Goal: Task Accomplishment & Management: Manage account settings

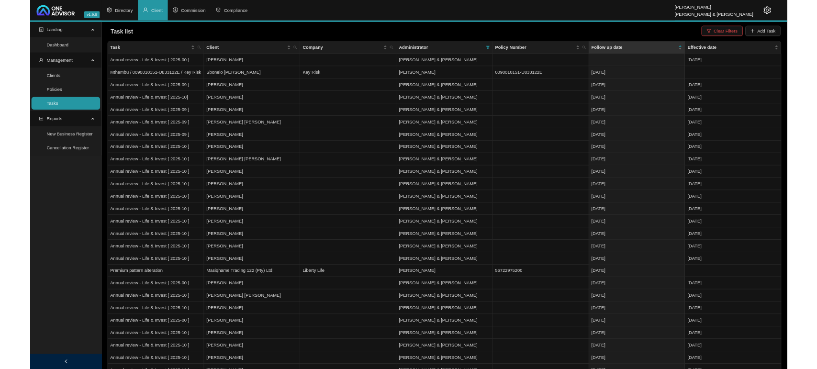
scroll to position [658, 0]
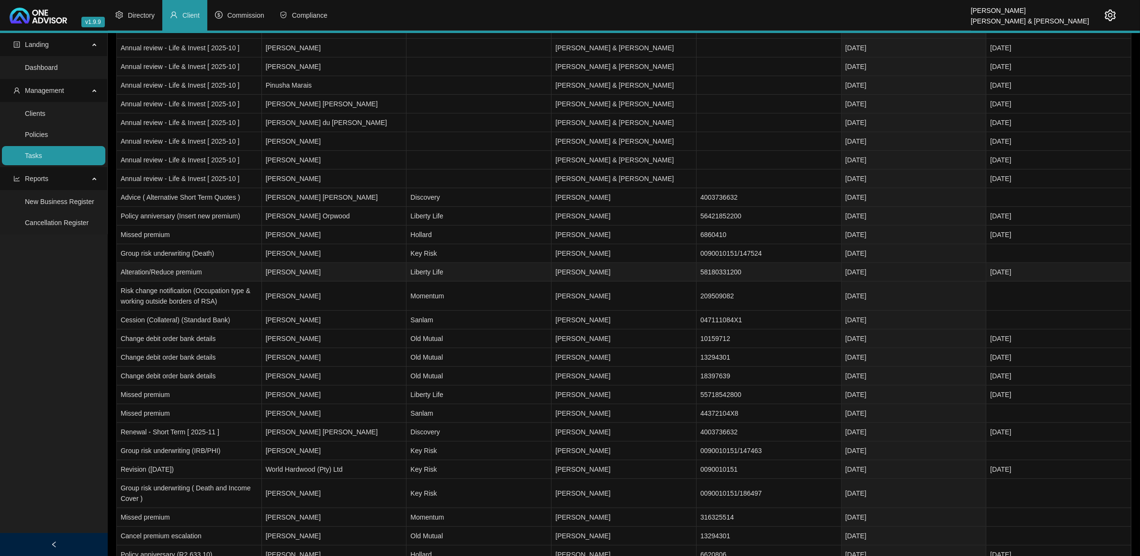
click at [383, 276] on td "[PERSON_NAME]" at bounding box center [334, 272] width 145 height 19
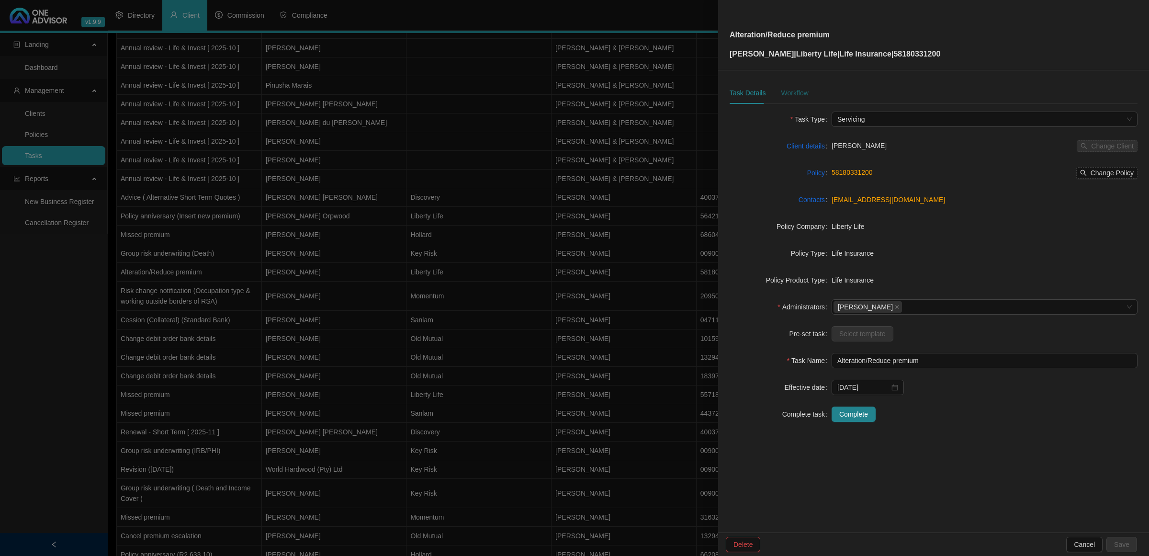
click at [792, 94] on div "Workflow" at bounding box center [794, 93] width 27 height 11
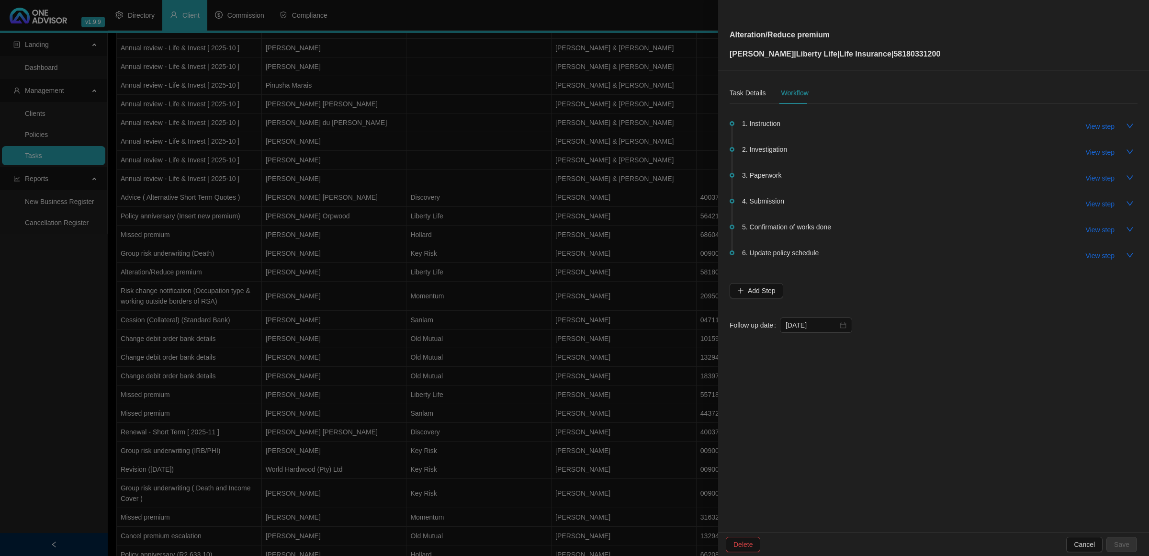
click at [1096, 170] on div "View step" at bounding box center [1107, 178] width 59 height 16
click at [1096, 175] on span "View step" at bounding box center [1100, 178] width 29 height 11
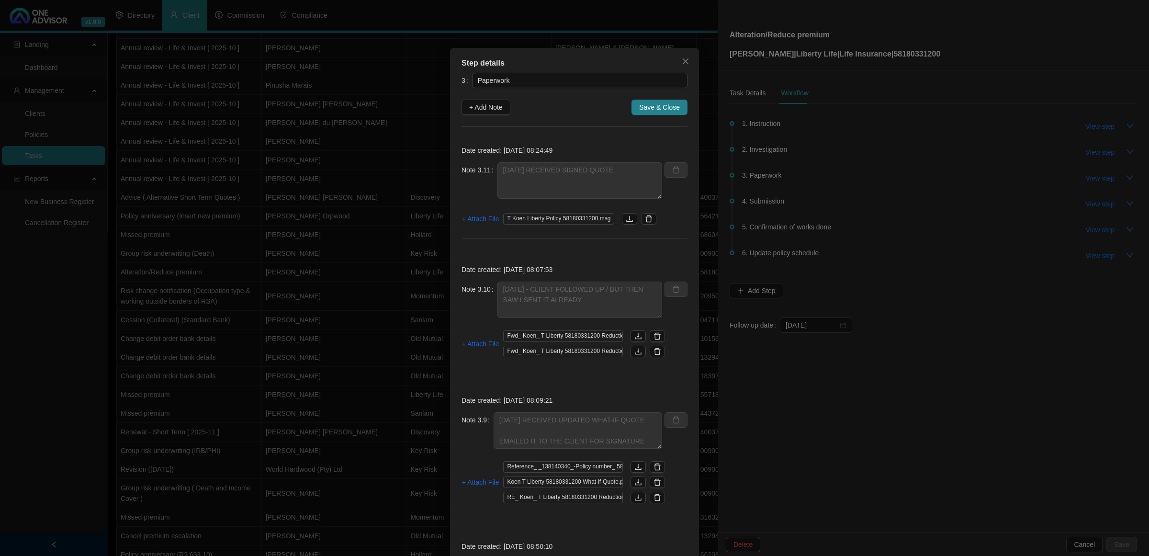
drag, startPoint x: 674, startPoint y: 58, endPoint x: 1033, endPoint y: 150, distance: 370.6
click at [678, 65] on span "Close" at bounding box center [685, 61] width 15 height 8
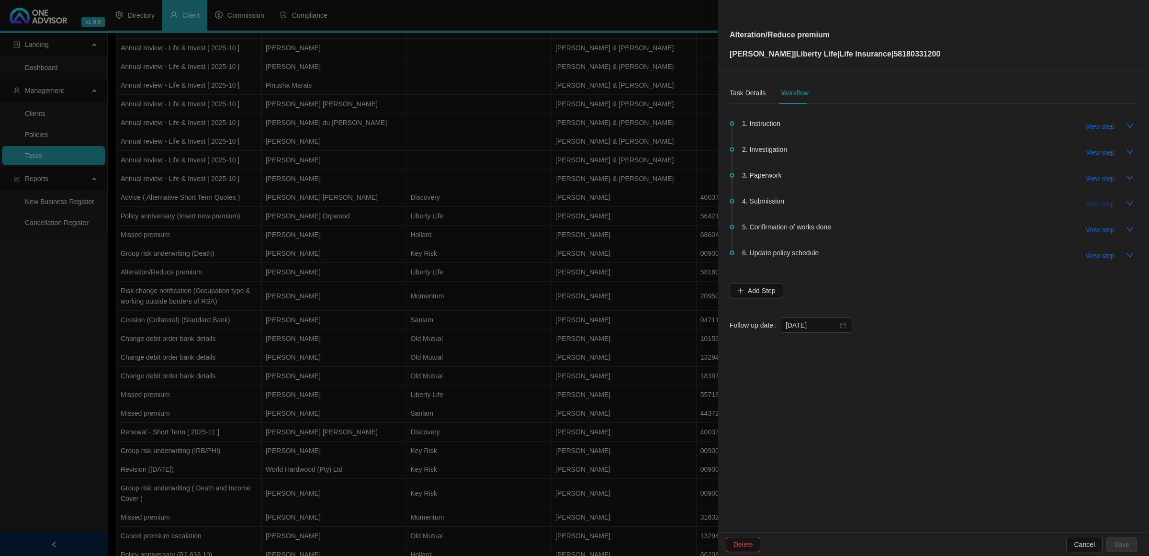
click at [1102, 207] on span "View step" at bounding box center [1100, 204] width 29 height 11
type input "Submission"
type textarea "[DATE] 09.25 CALLED LIBERTY SPOKE TO [PERSON_NAME] - SHE HAS CONFIRMED REQUEST …"
type textarea "[DATE] SUBMITTED SIGNED WHAT-IF QUOTE"
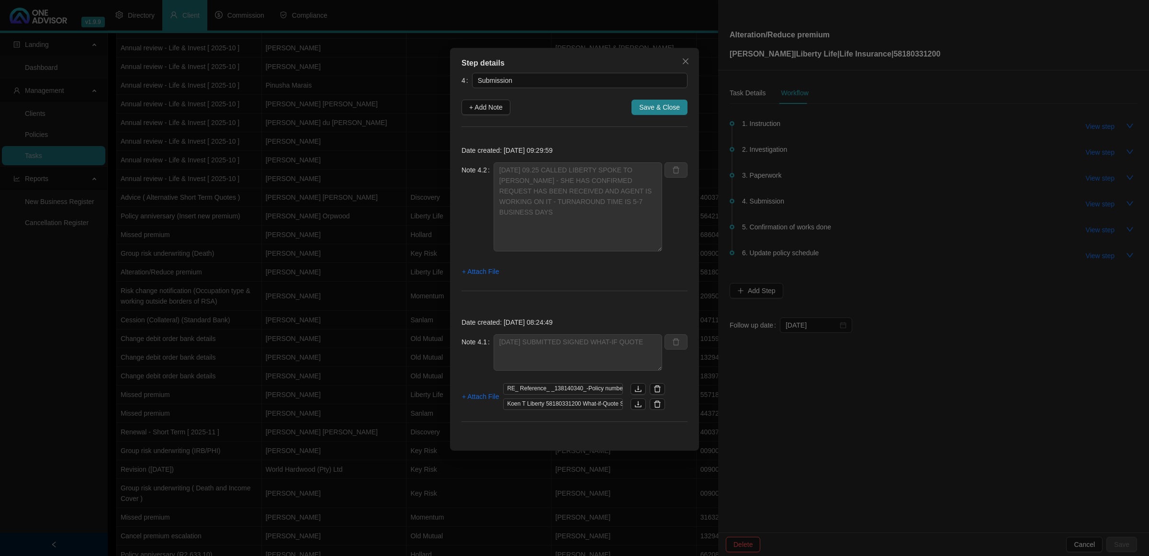
click at [663, 249] on div "Note 4.2 [DATE] 09.25 CALLED LIBERTY SPOKE TO [PERSON_NAME] - SHE HAS CONFIRMED…" at bounding box center [574, 212] width 226 height 101
click at [480, 110] on span "+ Add Note" at bounding box center [486, 107] width 34 height 11
type textarea "[DATE] 09.25 CALLED LIBERTY SPOKE TO [PERSON_NAME] - SHE HAS CONFIRMED REQUEST …"
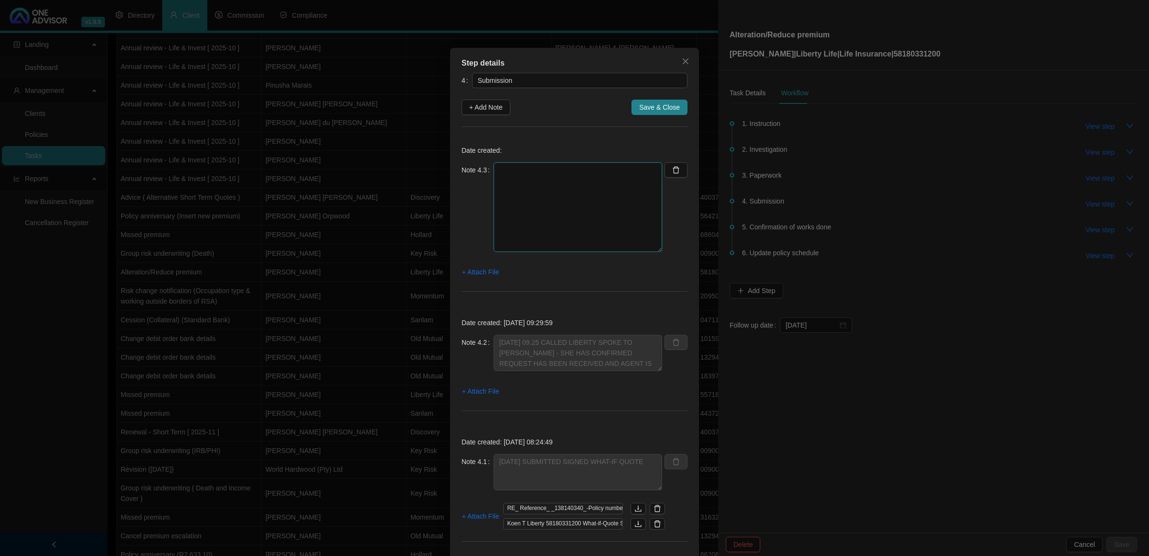
click at [592, 185] on textarea at bounding box center [577, 207] width 168 height 90
type textarea "c"
type textarea "CLIENT IS FOLLOWING UP - EXPLAINED THE TURNAROUND TIME"
click at [472, 271] on span "+ Attach File" at bounding box center [480, 272] width 37 height 11
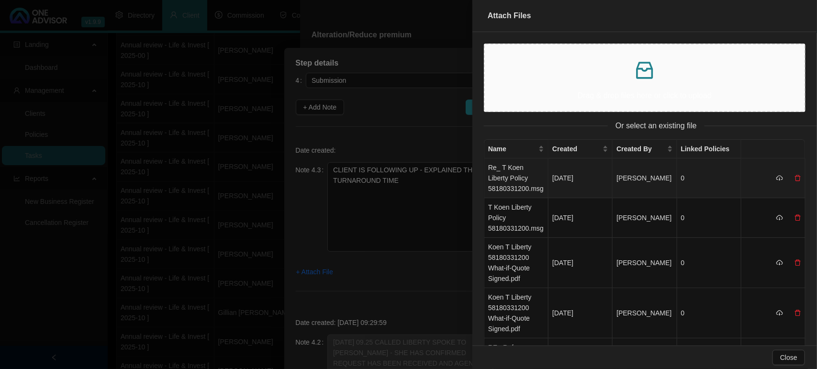
drag, startPoint x: 516, startPoint y: 178, endPoint x: 509, endPoint y: 183, distance: 9.2
click at [517, 178] on td "Re_ T Koen Liberty Policy 58180331200.msg" at bounding box center [516, 178] width 64 height 40
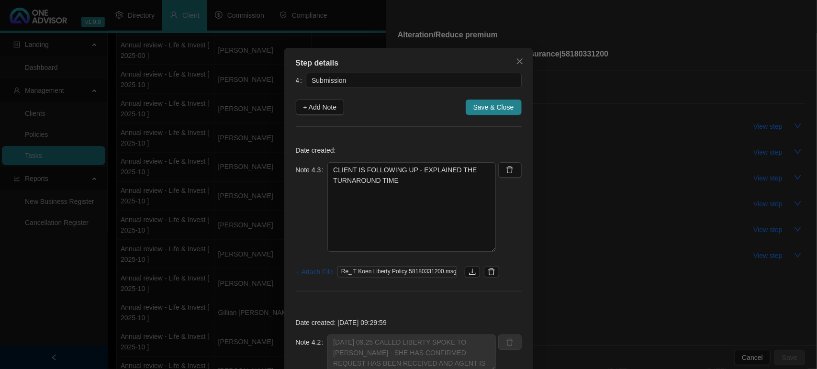
click at [322, 270] on span "+ Attach File" at bounding box center [314, 272] width 37 height 11
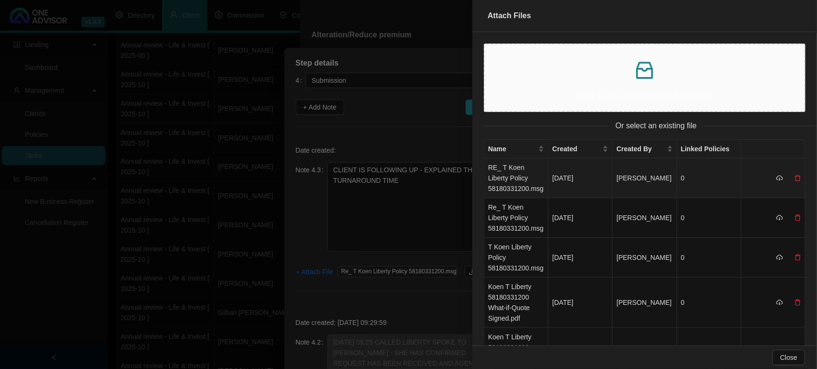
click at [513, 172] on td "RE_ T Koen Liberty Policy 58180331200.msg" at bounding box center [516, 178] width 64 height 40
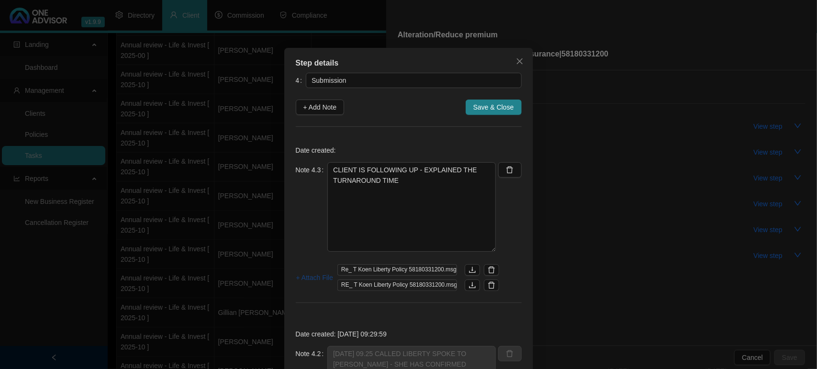
click at [308, 278] on span "+ Attach File" at bounding box center [314, 277] width 37 height 11
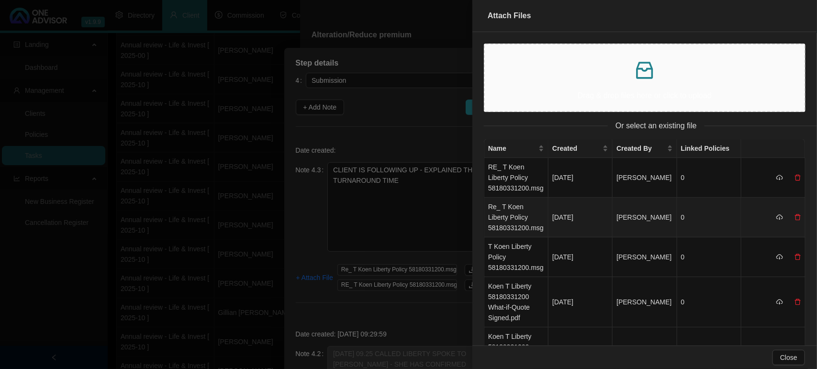
scroll to position [0, 0]
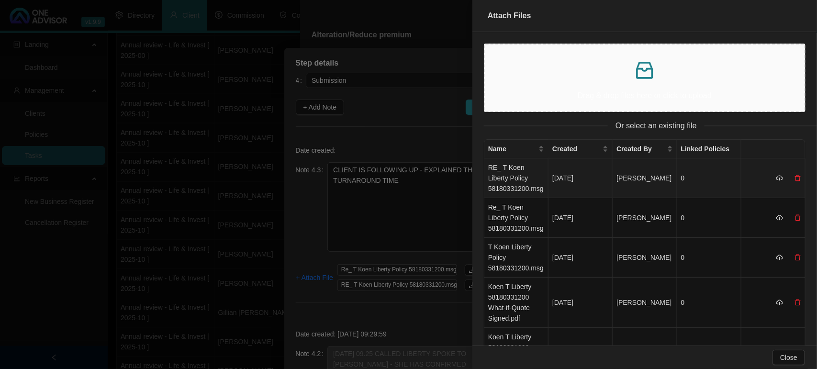
click at [515, 179] on td "RE_ T Koen Liberty Policy 58180331200.msg" at bounding box center [516, 178] width 64 height 40
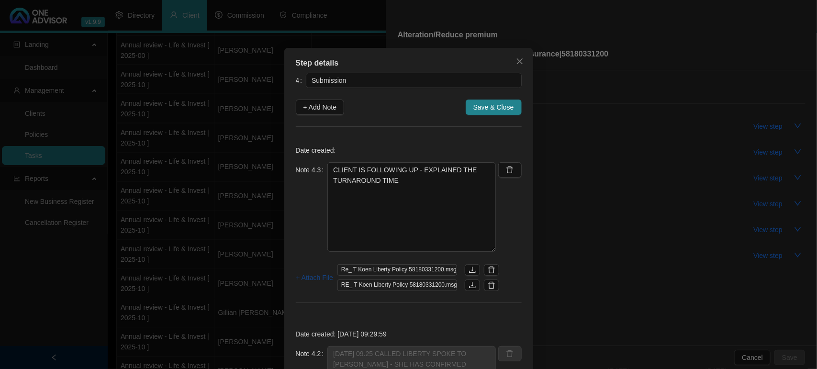
click at [318, 274] on span "+ Attach File" at bounding box center [314, 277] width 37 height 11
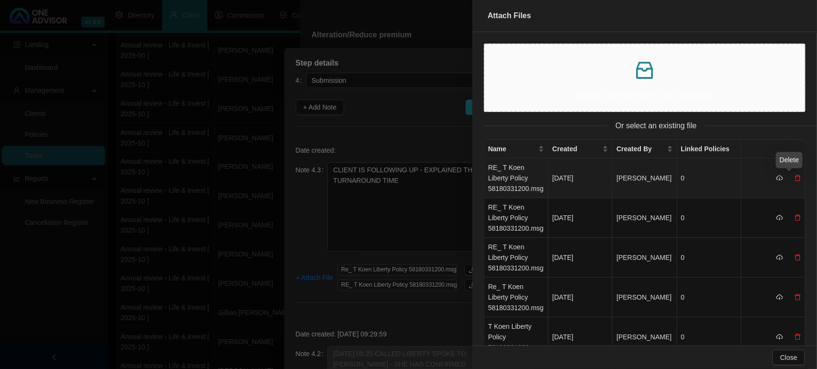
click at [795, 178] on icon "delete" at bounding box center [798, 178] width 7 height 7
click at [807, 155] on span "Yes" at bounding box center [802, 157] width 11 height 11
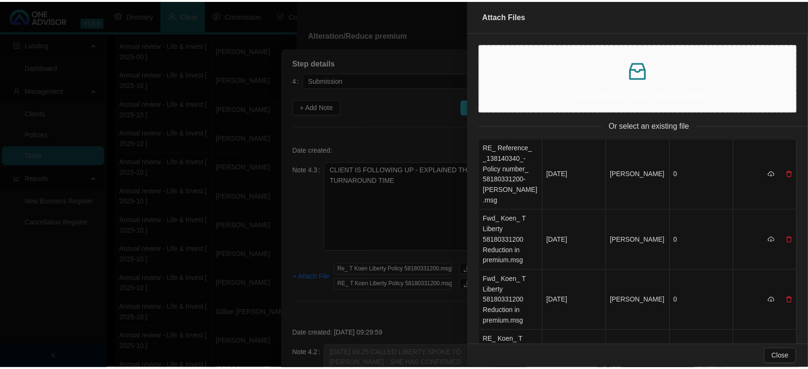
scroll to position [115, 0]
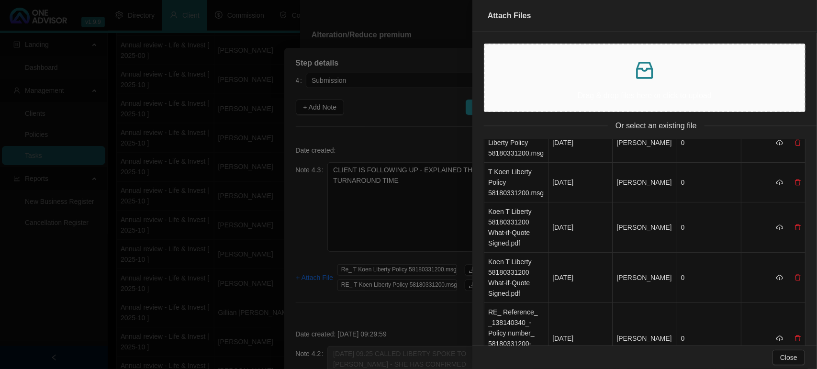
click at [370, 205] on div at bounding box center [408, 184] width 817 height 369
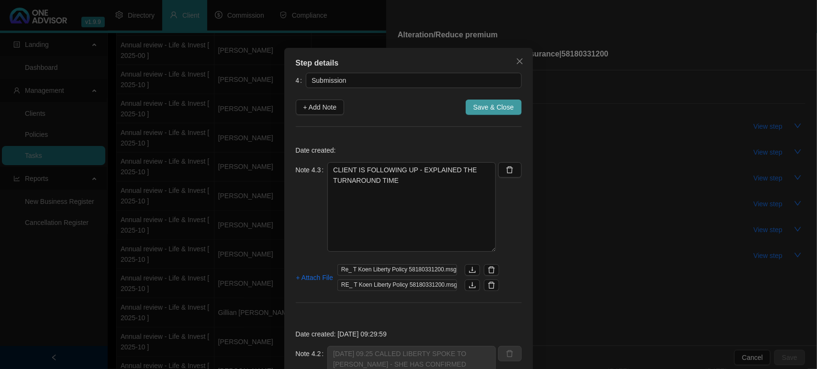
click at [492, 110] on span "Save & Close" at bounding box center [493, 107] width 41 height 11
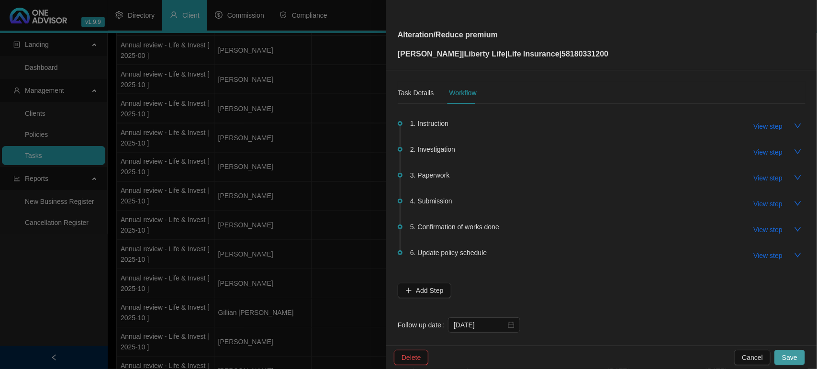
click at [793, 359] on span "Save" at bounding box center [789, 357] width 15 height 11
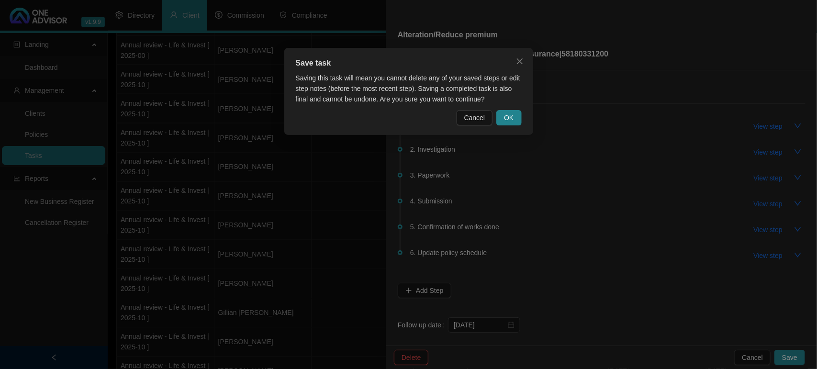
click at [496, 121] on div "Cancel OK" at bounding box center [409, 117] width 226 height 15
click at [503, 123] on button "OK" at bounding box center [508, 117] width 25 height 15
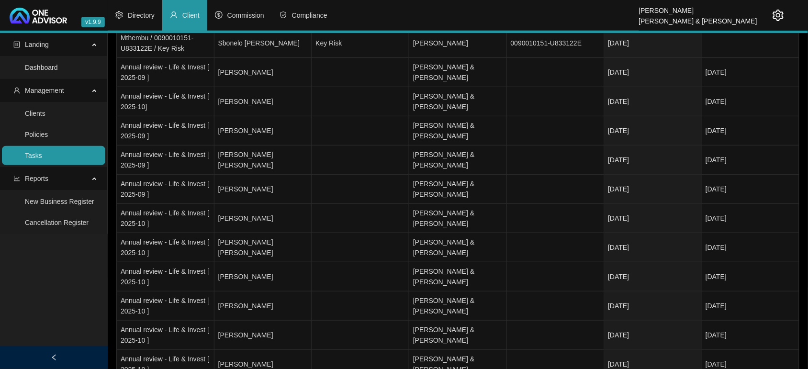
scroll to position [0, 0]
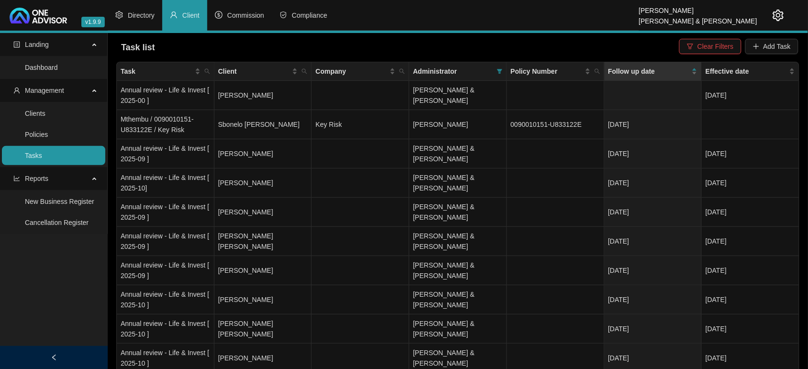
click at [42, 157] on link "Tasks" at bounding box center [33, 156] width 17 height 8
click at [475, 70] on span "Administrator" at bounding box center [453, 71] width 80 height 11
click at [495, 73] on span at bounding box center [500, 71] width 10 height 14
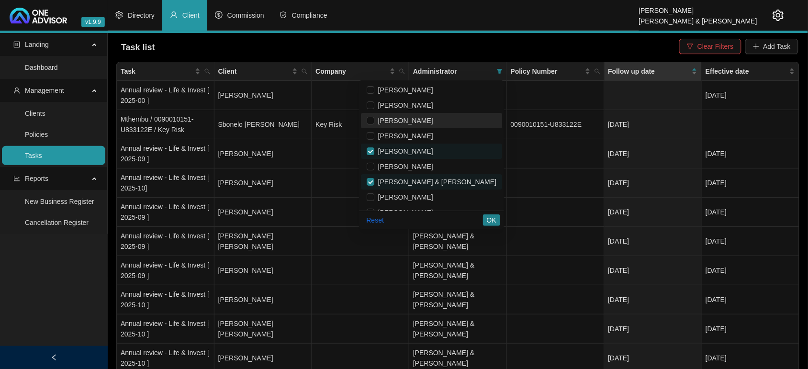
click at [424, 123] on span "[PERSON_NAME]" at bounding box center [403, 121] width 59 height 8
checkbox input "true"
click at [494, 224] on span "OK" at bounding box center [492, 220] width 10 height 11
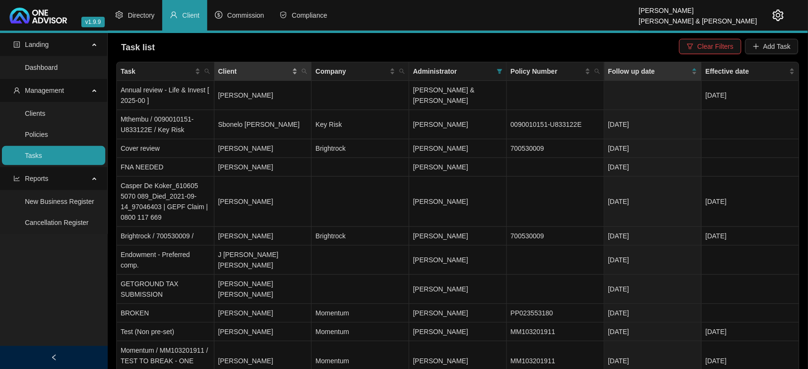
click at [296, 72] on div "Client" at bounding box center [258, 71] width 80 height 11
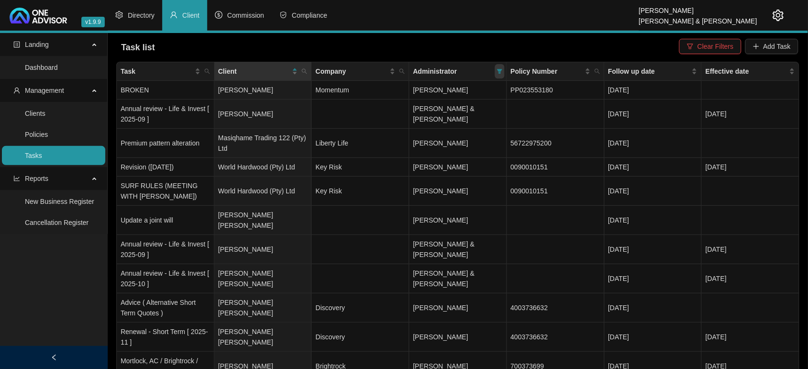
click at [500, 70] on icon "filter" at bounding box center [499, 71] width 5 height 5
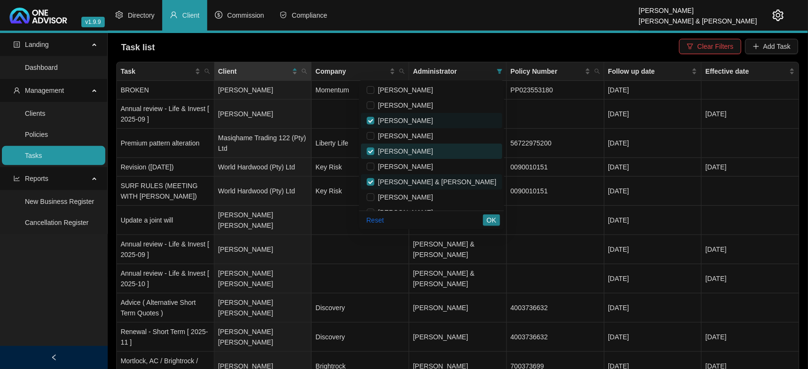
click at [432, 149] on span "[PERSON_NAME]" at bounding box center [403, 151] width 59 height 8
checkbox input "false"
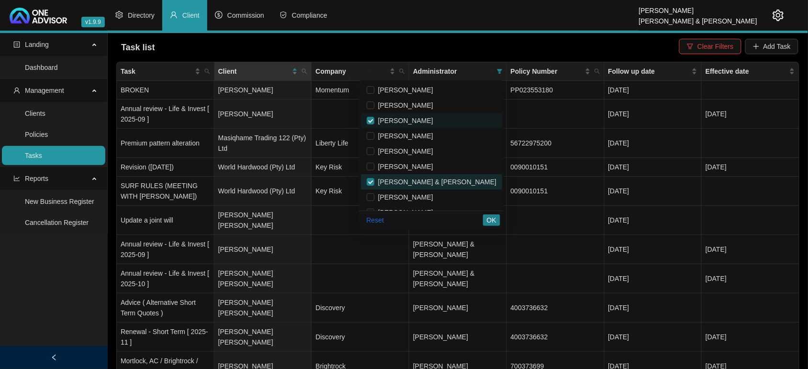
click at [431, 178] on span "[PERSON_NAME] & [PERSON_NAME]" at bounding box center [435, 182] width 122 height 8
checkbox input "false"
click at [498, 218] on button "OK" at bounding box center [491, 219] width 17 height 11
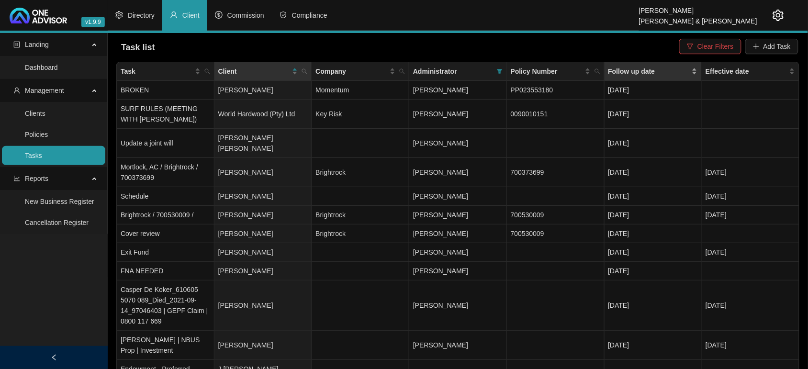
click at [698, 70] on div "Follow up date" at bounding box center [653, 71] width 90 height 11
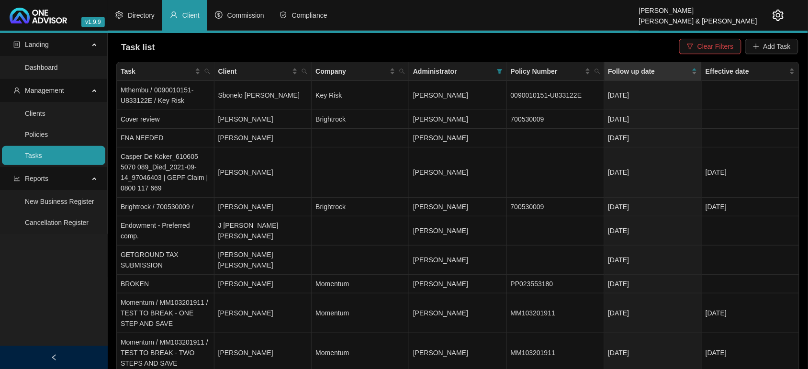
click at [774, 15] on icon "setting" at bounding box center [778, 15] width 11 height 11
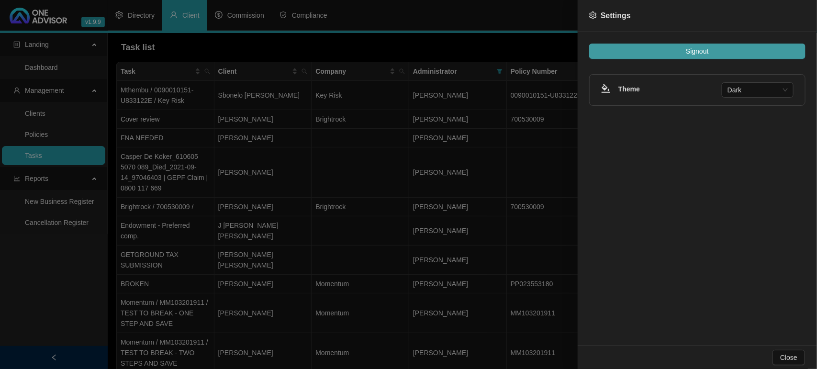
click at [739, 50] on button "Signout" at bounding box center [697, 51] width 216 height 15
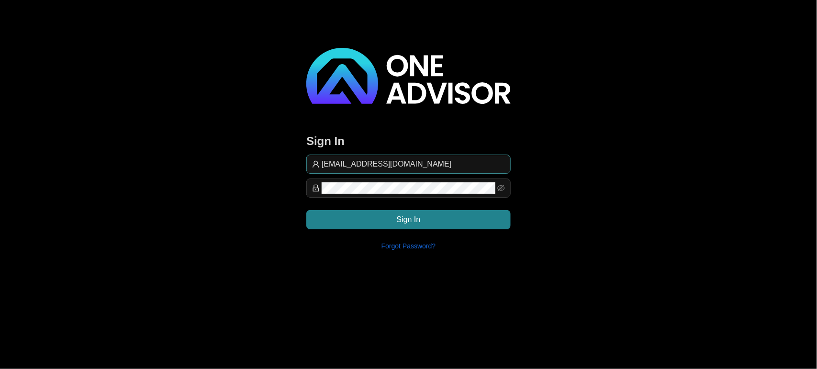
click at [444, 158] on input "[EMAIL_ADDRESS][DOMAIN_NAME]" at bounding box center [413, 163] width 183 height 11
click at [237, 173] on div "Sign In [EMAIL_ADDRESS][DOMAIN_NAME] Sign In Forgot Password?" at bounding box center [408, 129] width 817 height 258
click at [421, 167] on input "[EMAIL_ADDRESS][DOMAIN_NAME]" at bounding box center [413, 163] width 183 height 11
click at [422, 161] on input "[EMAIL_ADDRESS][DOMAIN_NAME]" at bounding box center [413, 163] width 183 height 11
drag, startPoint x: 444, startPoint y: 159, endPoint x: 204, endPoint y: 150, distance: 239.5
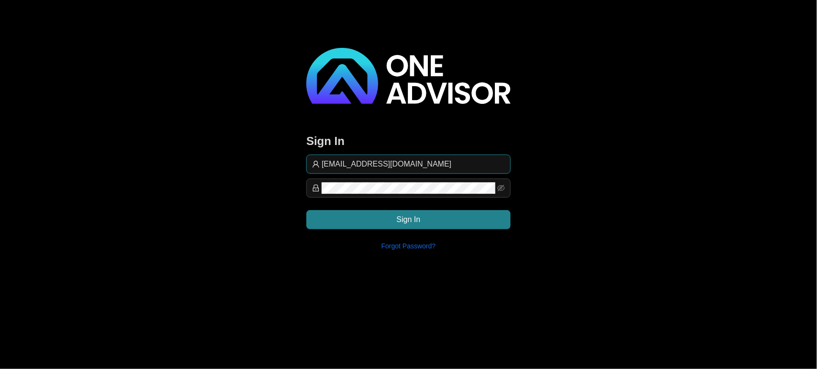
click at [204, 150] on div "Sign In [EMAIL_ADDRESS][DOMAIN_NAME] Sign In Forgot Password?" at bounding box center [408, 129] width 817 height 258
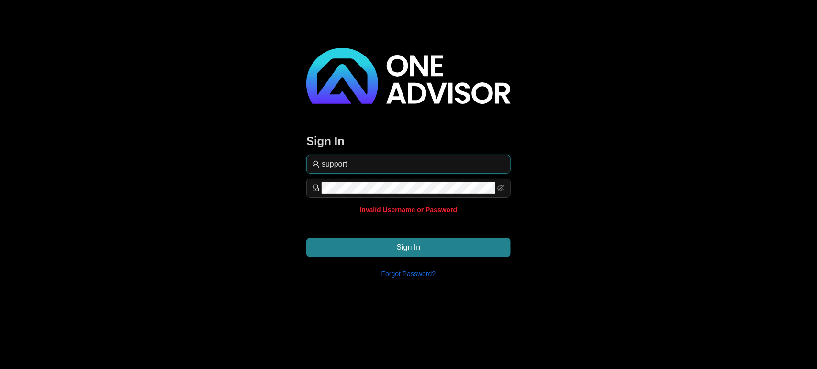
click at [365, 164] on input "support" at bounding box center [413, 163] width 183 height 11
type input "support@brokerassist"
click at [190, 179] on div "Sign In support@brokerassist Invalid Username or Password Sign In Forgot Passwo…" at bounding box center [408, 143] width 817 height 286
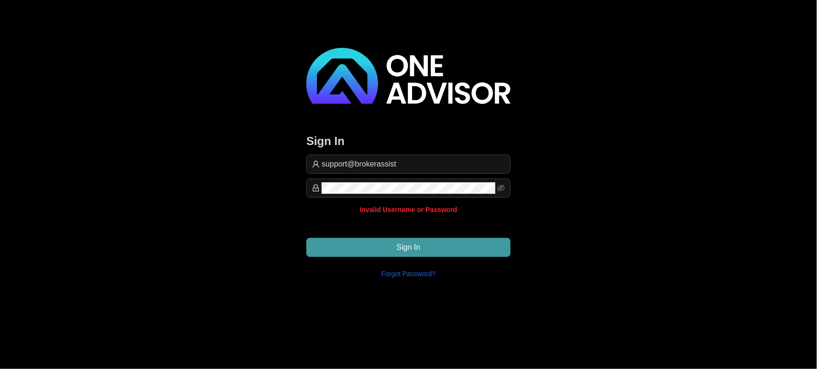
click at [367, 245] on button "Sign In" at bounding box center [408, 247] width 204 height 19
